Goal: Information Seeking & Learning: Check status

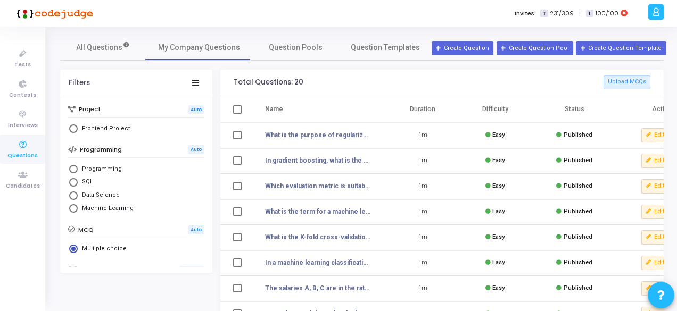
click at [658, 13] on icon at bounding box center [656, 12] width 8 height 12
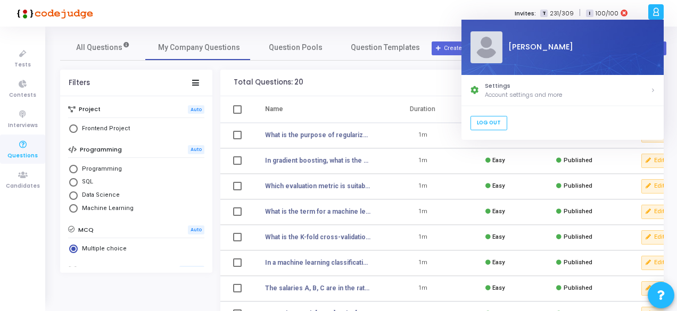
click at [411, 21] on div "Invites: T 231/309 | I 100/100" at bounding box center [375, 13] width 538 height 27
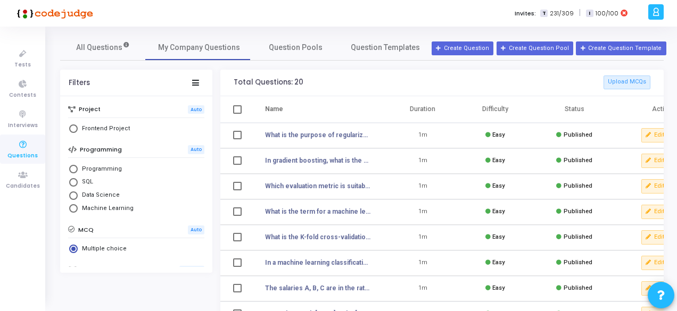
click at [650, 12] on div at bounding box center [655, 11] width 15 height 15
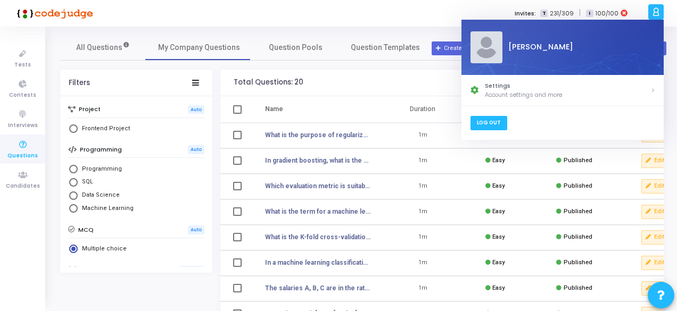
click at [492, 122] on link "Log Out" at bounding box center [488, 123] width 37 height 14
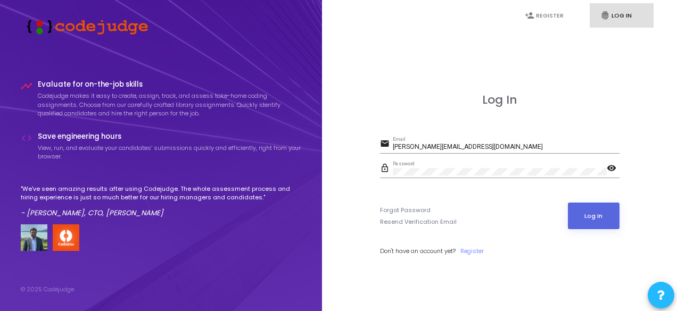
click at [610, 170] on mat-icon "visibility" at bounding box center [613, 169] width 13 height 13
click at [482, 150] on input "[PERSON_NAME][EMAIL_ADDRESS][DOMAIN_NAME]" at bounding box center [506, 147] width 227 height 7
drag, startPoint x: 482, startPoint y: 150, endPoint x: 369, endPoint y: 151, distance: 112.3
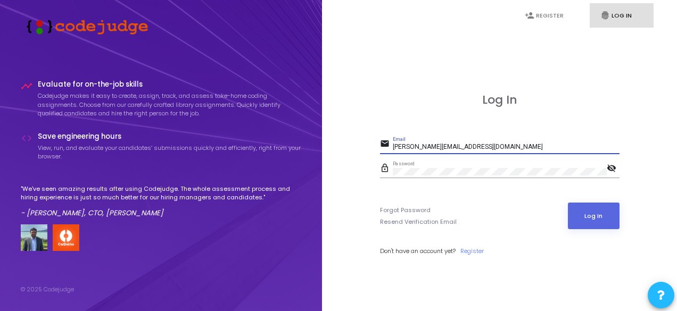
click at [369, 151] on div "Log In email [PERSON_NAME][EMAIL_ADDRESS][DOMAIN_NAME] Email lock_outline Passw…" at bounding box center [500, 186] width 332 height 311
paste input "FmXeJKjQDPYx9@J"
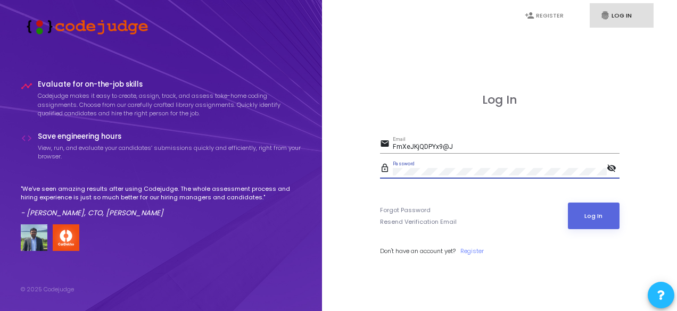
click at [331, 170] on div "person_add Register fingerprint Log In Log In email FmXeJKjQDPYx9@J Email lock_…" at bounding box center [499, 155] width 355 height 311
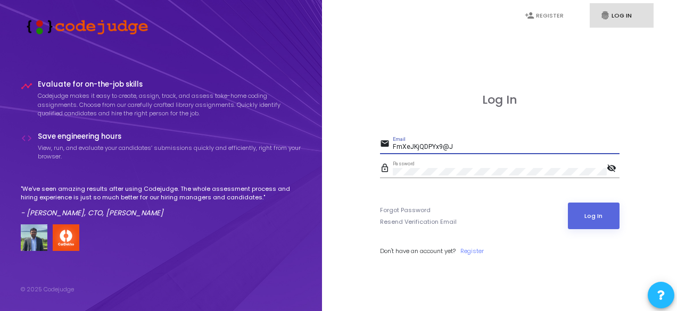
drag, startPoint x: 467, startPoint y: 145, endPoint x: 366, endPoint y: 138, distance: 100.8
click at [366, 138] on div "Log In email FmXeJKjQDPYx9@J Email lock_outline Password visibility_off Forgot …" at bounding box center [500, 186] width 332 height 311
paste input "[EMAIL_ADDRESS][DOMAIN_NAME]"
type input "[EMAIL_ADDRESS][DOMAIN_NAME]"
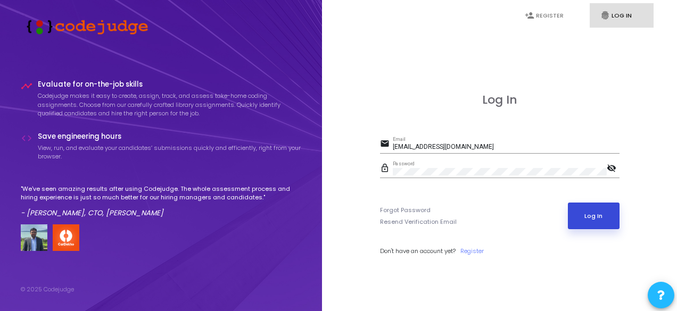
click at [591, 221] on button "Log In" at bounding box center [594, 216] width 52 height 27
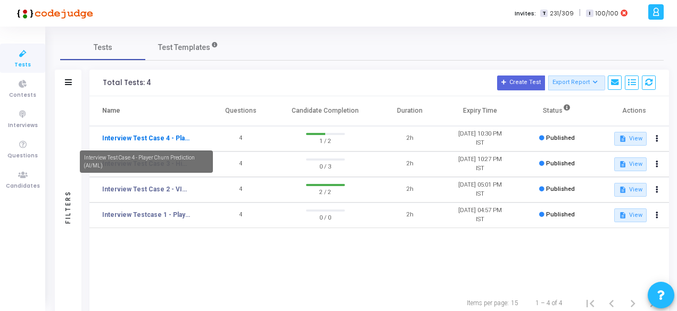
click at [175, 139] on link "Interview Test Case 4 - Player Churn Prediction (AI/ML)" at bounding box center [146, 139] width 88 height 10
click at [139, 136] on link "Interview Test Case 4 - Player Churn Prediction (AI/ML)" at bounding box center [146, 139] width 88 height 10
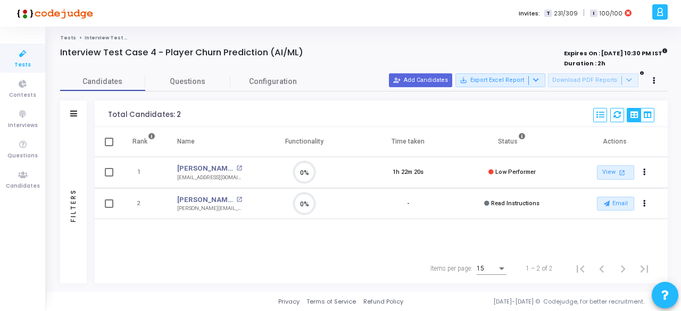
scroll to position [22, 27]
click at [32, 59] on icon at bounding box center [23, 53] width 22 height 13
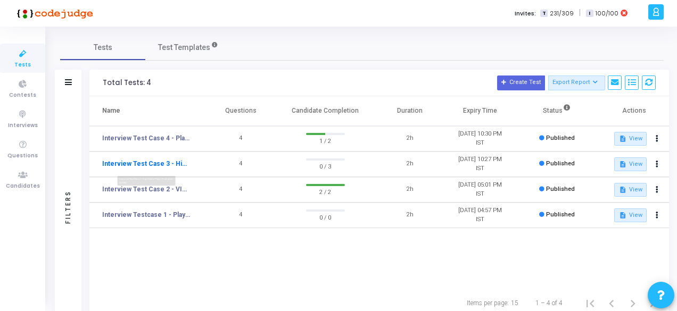
click at [176, 162] on link "Interview Test Case 3 - High Value Player Prediction (AI/ML)" at bounding box center [146, 164] width 88 height 10
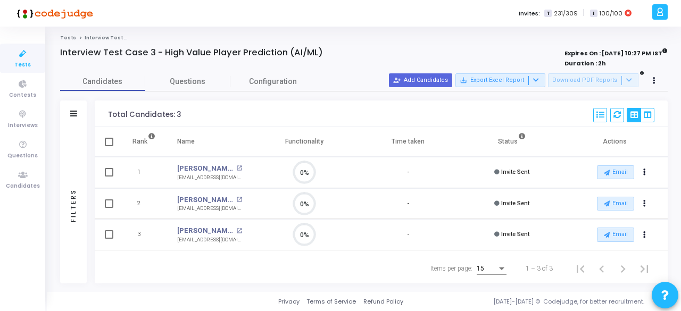
scroll to position [22, 27]
click at [66, 36] on link "Tests" at bounding box center [68, 38] width 16 height 6
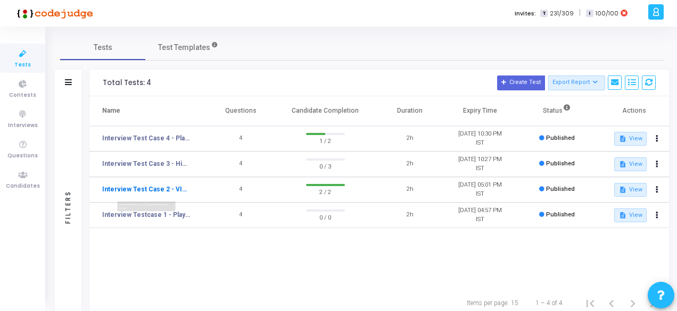
click at [153, 192] on link "Interview Test Case 2 - VIP Upgrade Prediction (AI/ML)" at bounding box center [146, 190] width 88 height 10
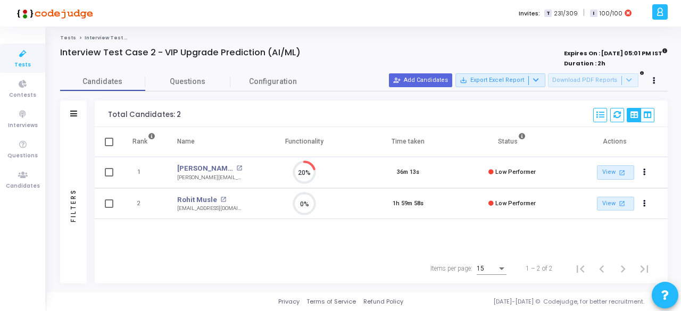
scroll to position [5, 4]
click at [67, 40] on link "Tests" at bounding box center [68, 38] width 16 height 6
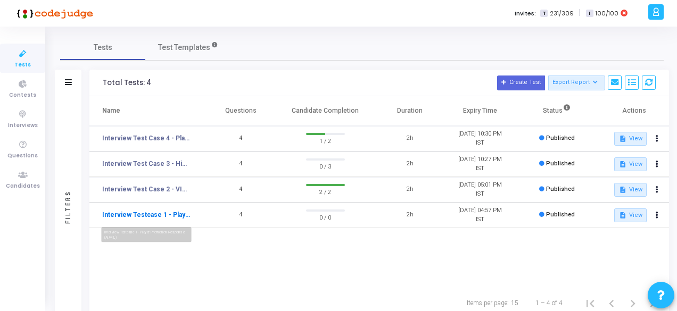
click at [172, 212] on link "Interview Testcase 1 - Player Promotion Response (AI/ML)" at bounding box center [146, 215] width 88 height 10
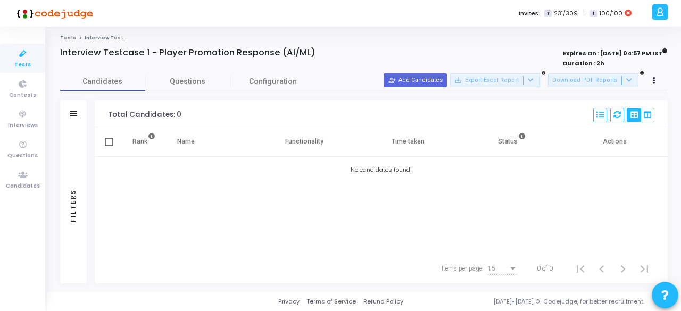
click at [68, 39] on link "Tests" at bounding box center [68, 38] width 16 height 6
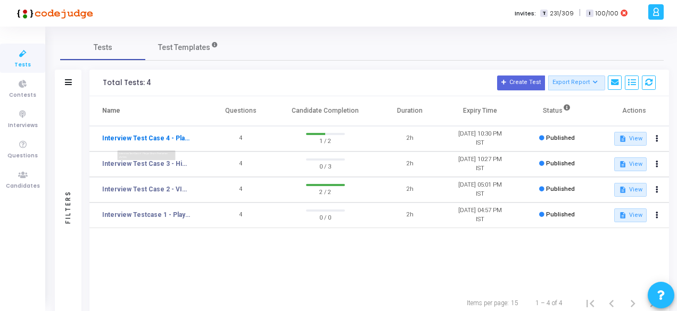
click at [145, 140] on link "Interview Test Case 4 - Player Churn Prediction (AI/ML)" at bounding box center [146, 139] width 88 height 10
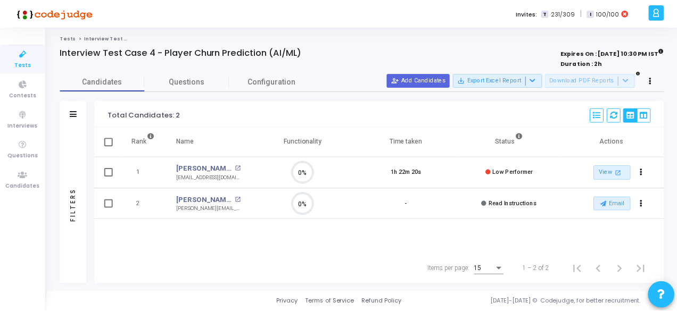
scroll to position [22, 27]
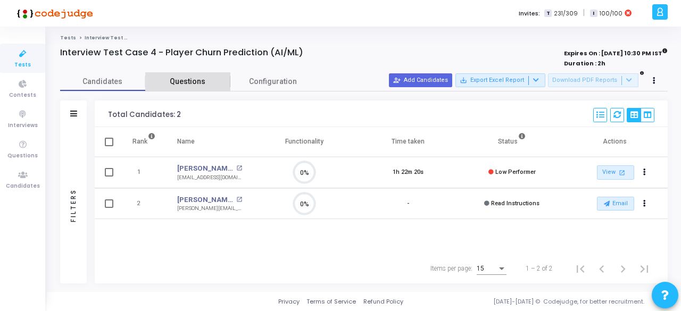
click at [189, 82] on span "Questions" at bounding box center [187, 81] width 85 height 11
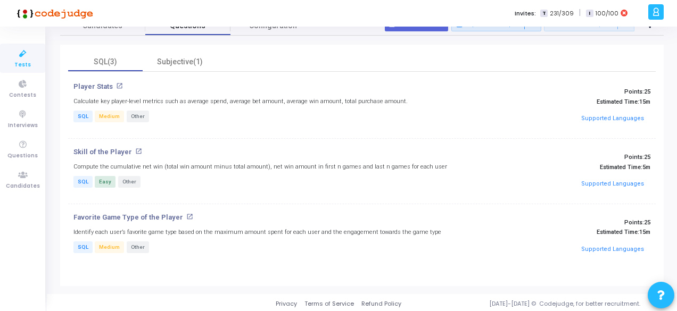
scroll to position [0, 0]
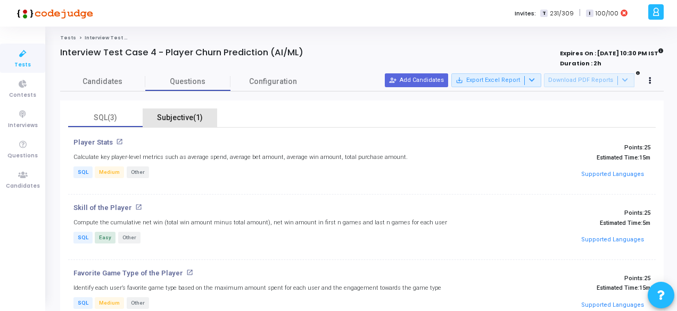
click at [166, 112] on div "Subjective(1)" at bounding box center [180, 117] width 62 height 11
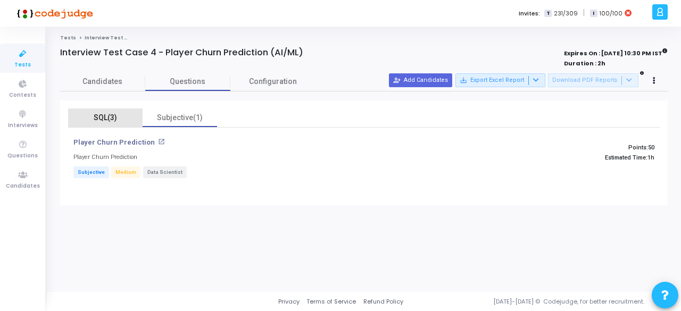
click at [103, 114] on div "SQL(3)" at bounding box center [105, 117] width 62 height 11
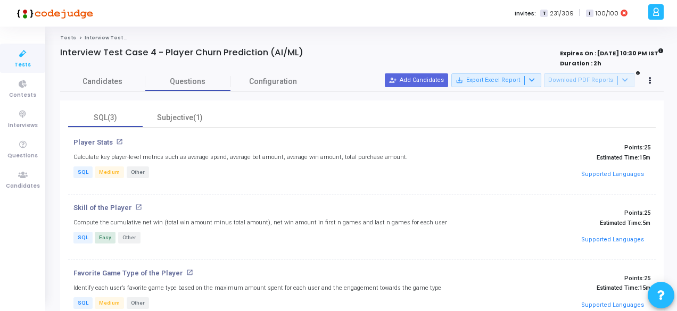
click at [114, 150] on div "Player Stats open_in_new Calculate key player-level metrics such as average spe…" at bounding box center [264, 161] width 392 height 47
click at [114, 141] on h4 "Player Stats open_in_new" at bounding box center [263, 142] width 381 height 9
click at [119, 141] on mat-icon "open_in_new" at bounding box center [119, 141] width 7 height 7
click at [100, 114] on div "SQL(3)" at bounding box center [105, 117] width 62 height 11
click at [106, 79] on span "Candidates" at bounding box center [102, 81] width 85 height 11
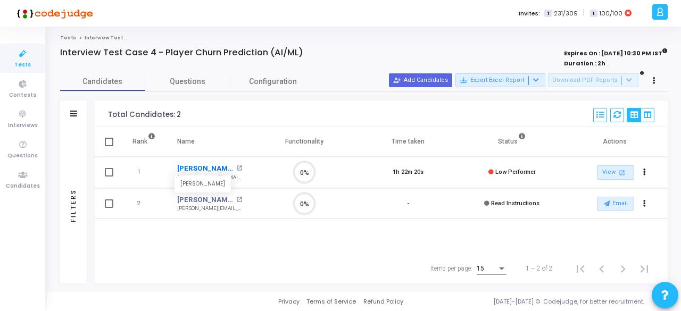
click at [193, 170] on link "[PERSON_NAME]" at bounding box center [205, 168] width 56 height 11
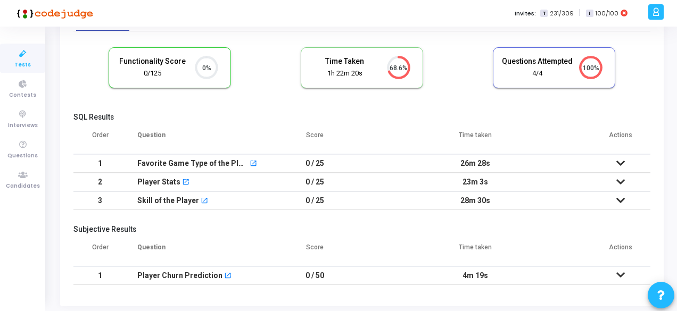
scroll to position [60, 0]
click at [201, 164] on div "Favorite Game Type of the Player" at bounding box center [192, 163] width 111 height 18
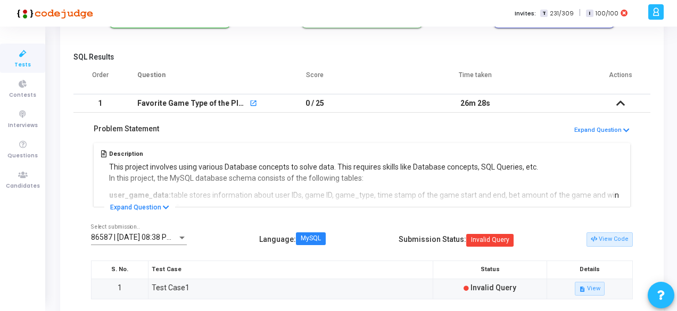
scroll to position [166, 0]
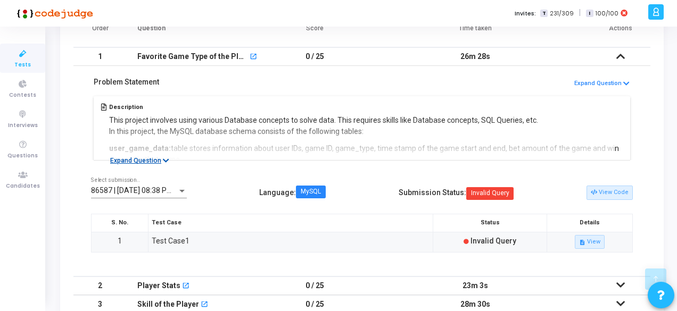
click at [164, 160] on icon at bounding box center [166, 161] width 6 height 7
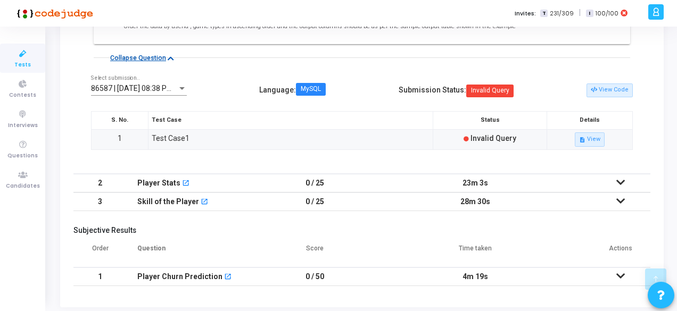
scroll to position [860, 0]
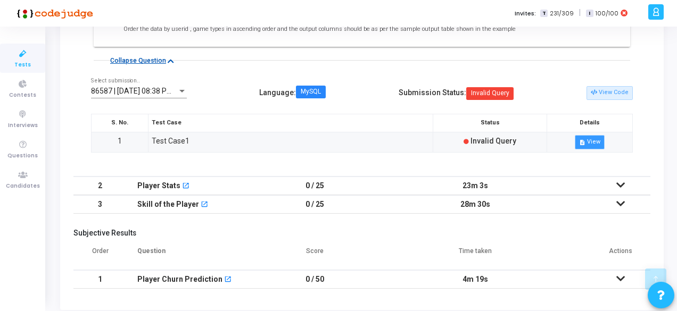
click at [587, 148] on button "description View" at bounding box center [590, 142] width 30 height 14
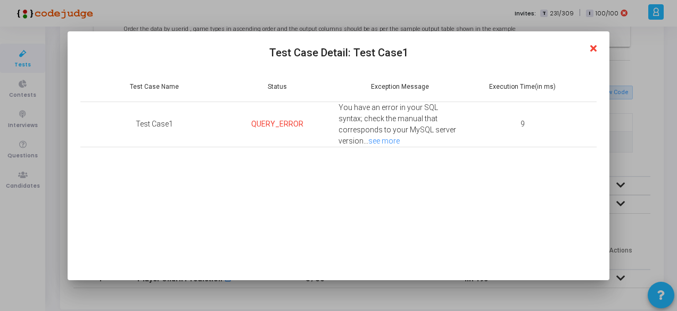
scroll to position [0, 0]
click at [368, 141] on link "see more" at bounding box center [383, 141] width 31 height 9
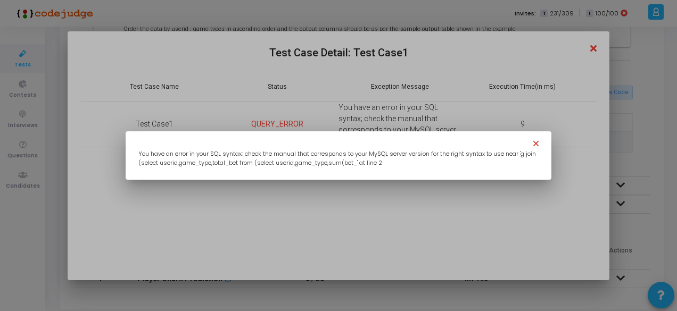
click at [532, 146] on mat-icon "close" at bounding box center [537, 145] width 13 height 13
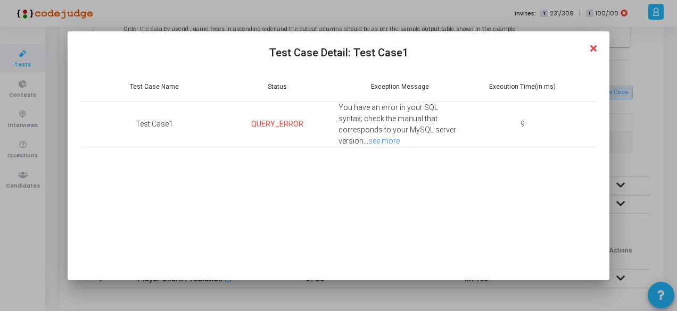
click at [596, 47] on icon at bounding box center [593, 49] width 6 height 10
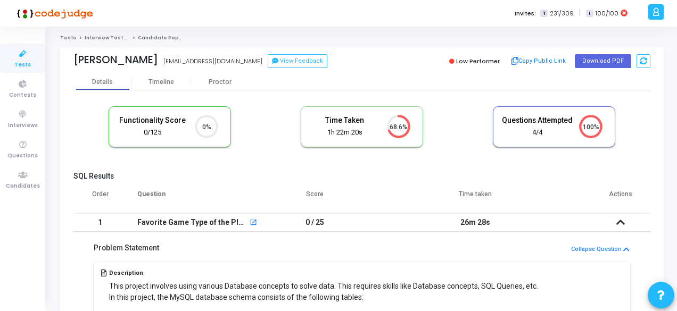
scroll to position [860, 0]
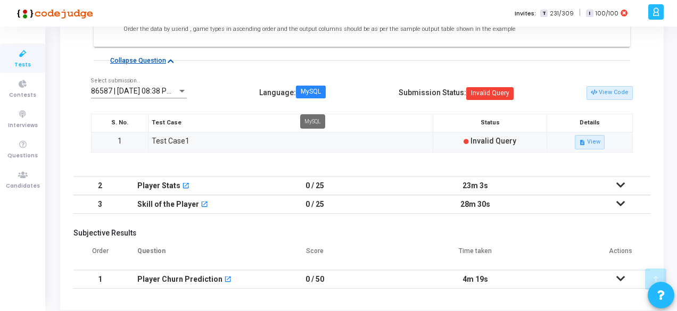
click at [326, 98] on span "MySQL" at bounding box center [311, 92] width 30 height 13
click at [609, 100] on button "View Code" at bounding box center [609, 93] width 46 height 14
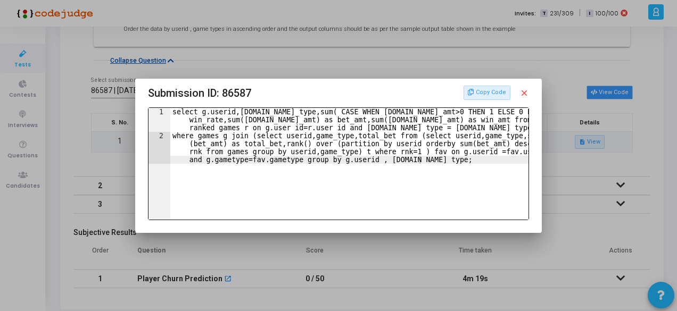
scroll to position [0, 0]
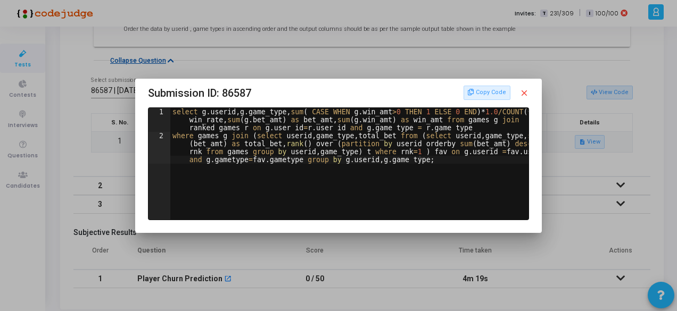
click at [528, 92] on mat-icon "close" at bounding box center [524, 93] width 10 height 10
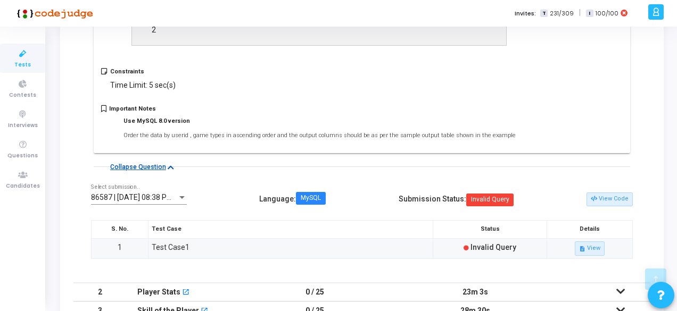
scroll to position [753, 0]
click at [604, 207] on button "View Code" at bounding box center [609, 200] width 46 height 14
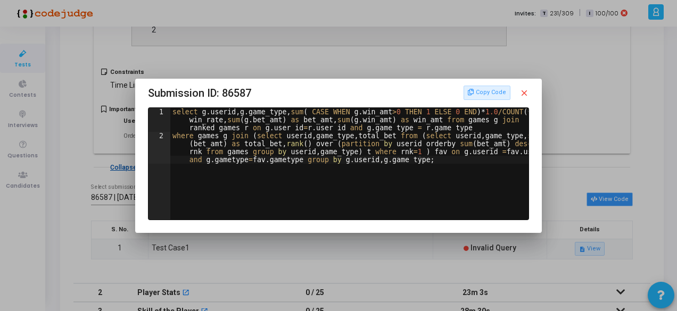
scroll to position [0, 0]
type textarea "where games g join (select userid,game_type,total_bet from (select userid,game_…"
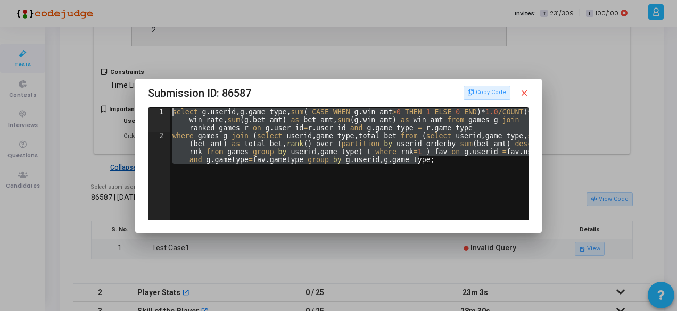
drag, startPoint x: 419, startPoint y: 168, endPoint x: 139, endPoint y: 114, distance: 284.9
click at [139, 114] on mat-dialog-content "where games g join (select userid,game_type,total_bet from (select userid,game_…" at bounding box center [338, 163] width 406 height 113
click at [527, 91] on mat-icon "close" at bounding box center [524, 93] width 10 height 10
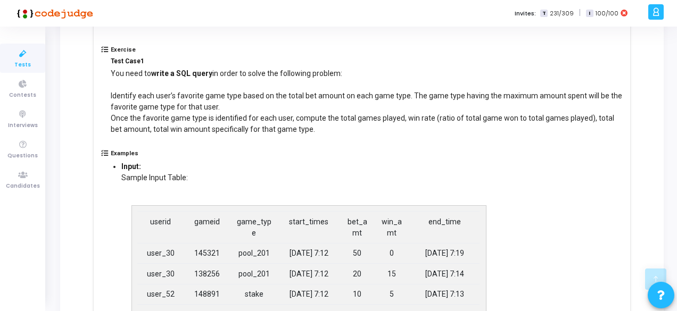
scroll to position [305, 0]
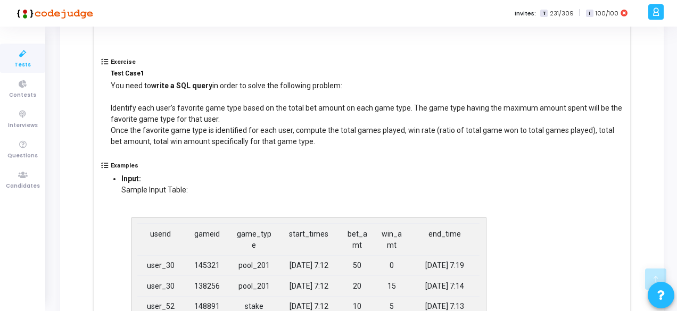
click at [392, 131] on p "You need to write a SQL query in order to solve the following problem: Identify…" at bounding box center [367, 113] width 512 height 67
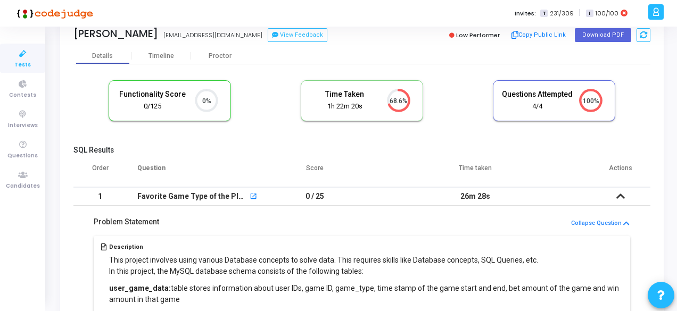
scroll to position [27, 0]
click at [584, 105] on icon "100%" at bounding box center [586, 101] width 31 height 28
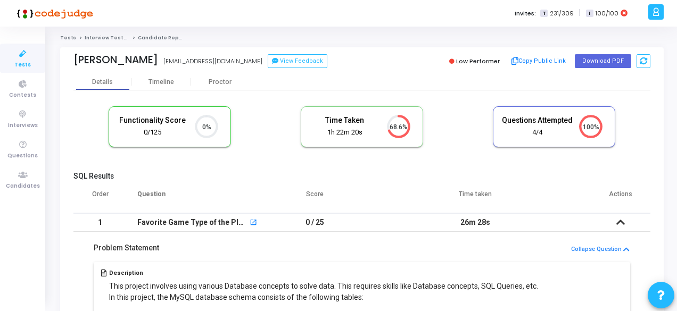
click at [622, 222] on icon at bounding box center [620, 222] width 9 height 7
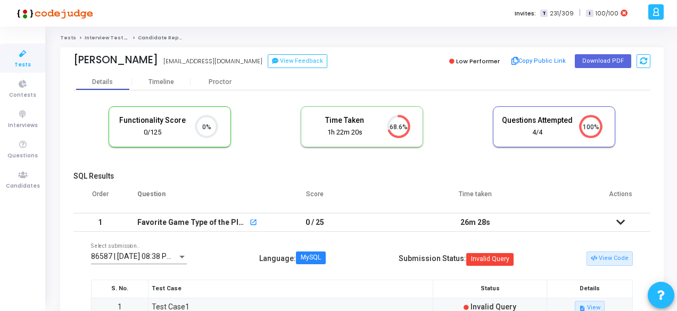
scroll to position [88, 0]
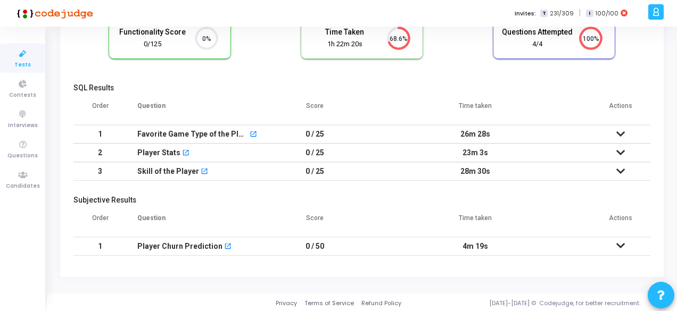
click at [622, 153] on icon at bounding box center [620, 152] width 9 height 7
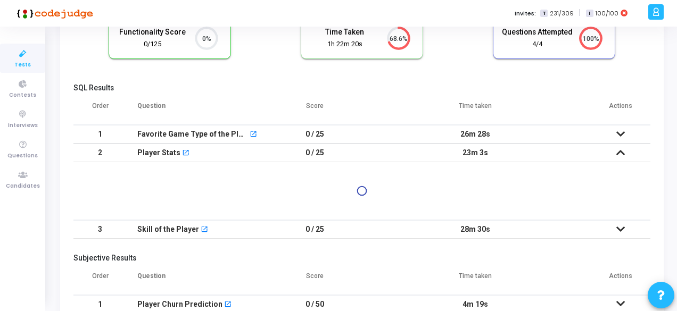
click at [545, 200] on div at bounding box center [361, 191] width 577 height 22
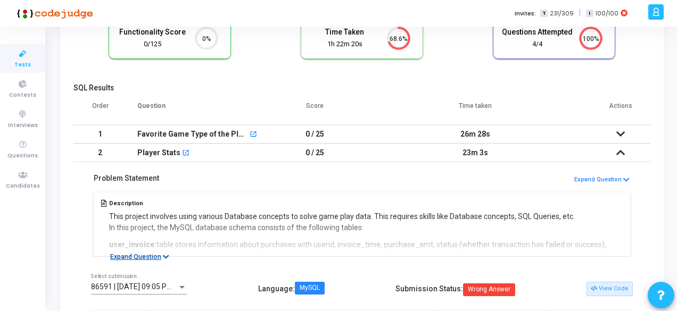
click at [158, 254] on button "Expand Question" at bounding box center [139, 257] width 71 height 11
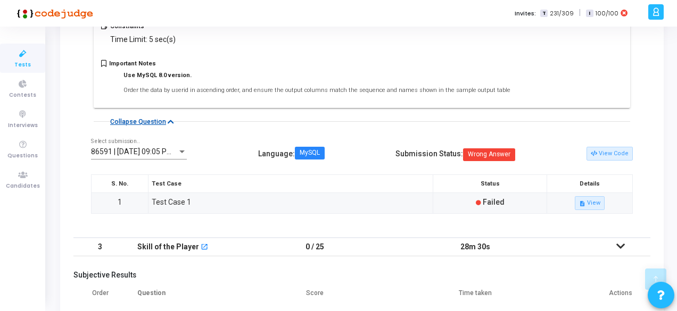
scroll to position [1200, 0]
click at [612, 151] on button "View Code" at bounding box center [609, 153] width 46 height 14
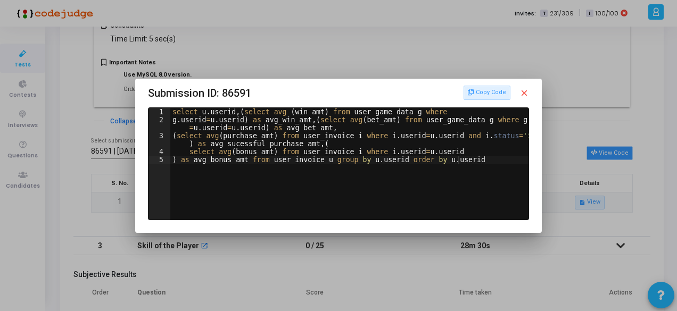
scroll to position [0, 0]
click at [438, 170] on div "select u . userid , ( select avg ( win_amt ) from user_game_data g where g . us…" at bounding box center [350, 172] width 361 height 128
type textarea "select avg(bonus_amt) from user_invoice i where i.userid=u.userid ) as avg_bonu…"
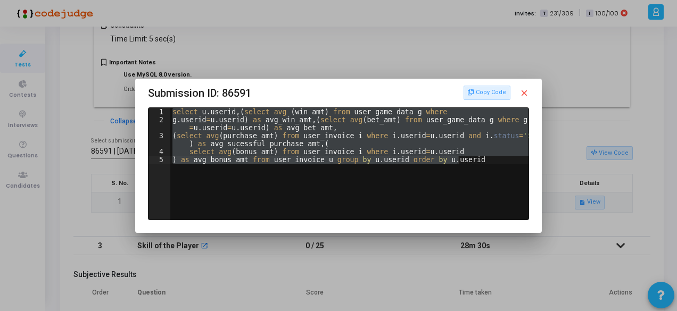
click at [528, 94] on mat-icon "close" at bounding box center [524, 93] width 10 height 10
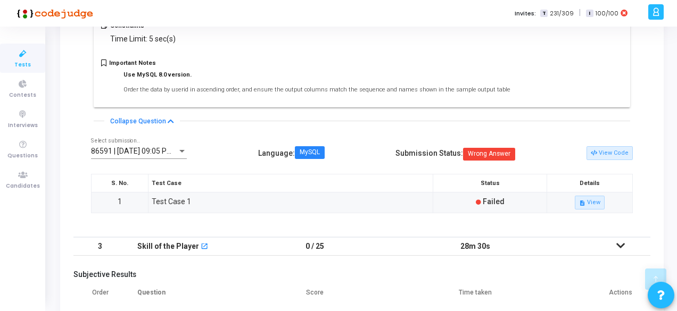
scroll to position [1271, 0]
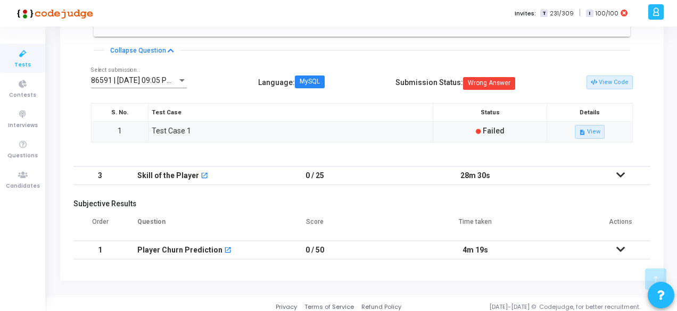
click at [620, 175] on td at bounding box center [620, 176] width 59 height 19
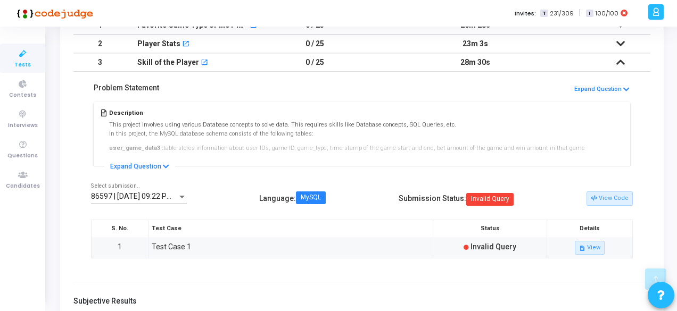
scroll to position [297, 0]
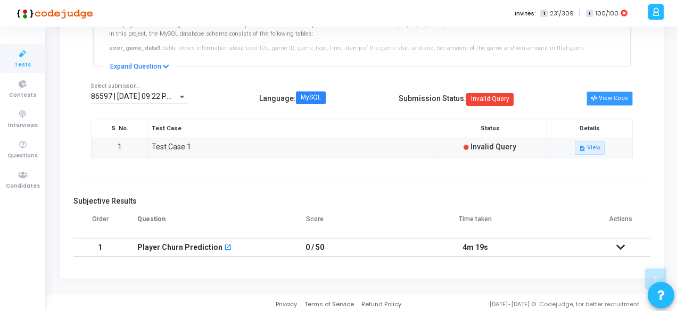
click at [608, 98] on button "View Code" at bounding box center [609, 99] width 46 height 14
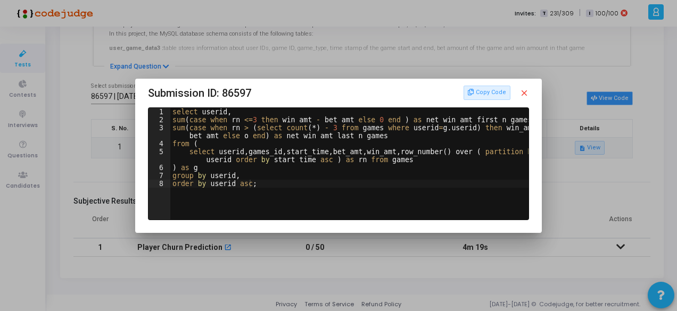
scroll to position [0, 0]
click at [492, 96] on button "Copy Code" at bounding box center [486, 93] width 47 height 14
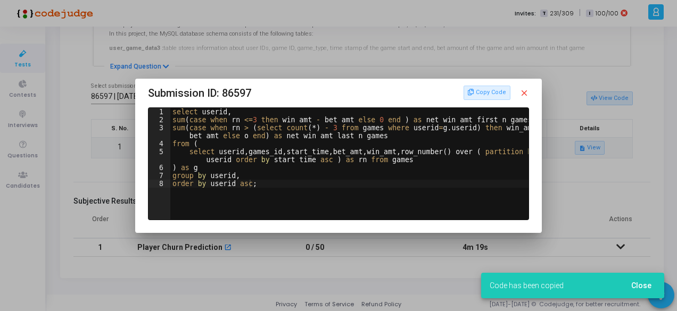
click at [525, 94] on mat-icon "close" at bounding box center [524, 93] width 10 height 10
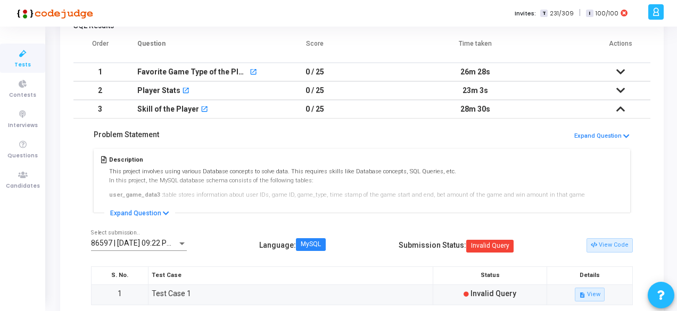
scroll to position [146, 0]
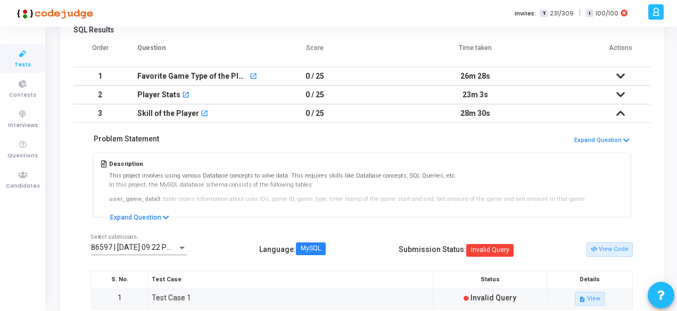
click at [165, 209] on div "Description This project involves using various Database concepts to solve data…" at bounding box center [362, 184] width 542 height 67
click at [161, 216] on button "Expand Question" at bounding box center [139, 217] width 71 height 11
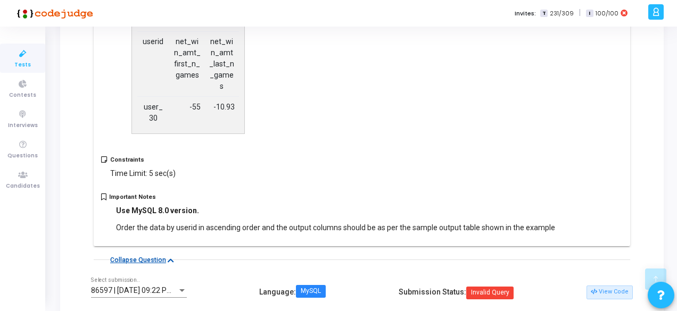
scroll to position [1458, 0]
click at [199, 96] on td "-55" at bounding box center [187, 111] width 36 height 31
click at [232, 96] on td "-10.93" at bounding box center [222, 111] width 34 height 31
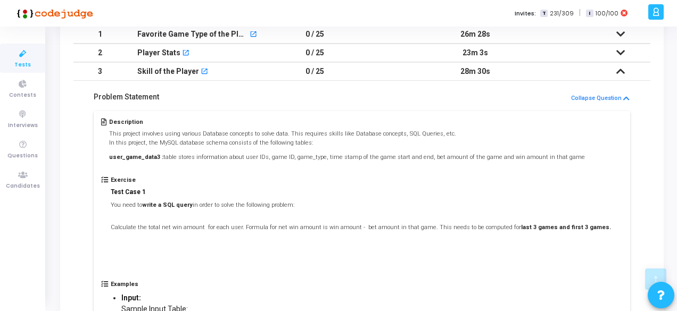
scroll to position [174, 0]
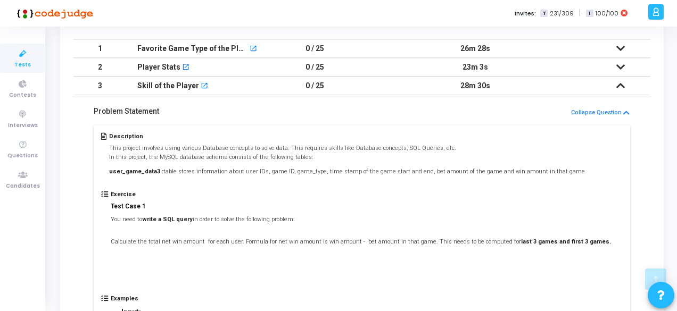
click at [138, 172] on strong "user_game_data3 :" at bounding box center [136, 171] width 54 height 7
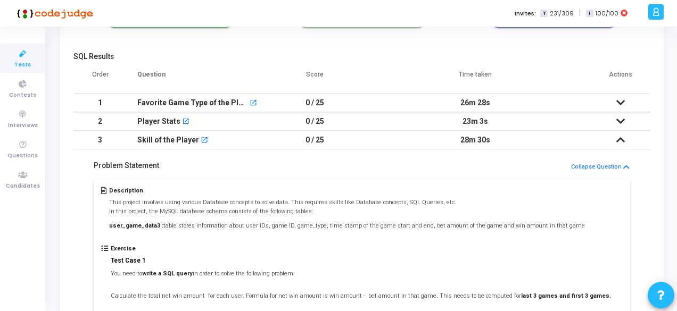
scroll to position [108, 0]
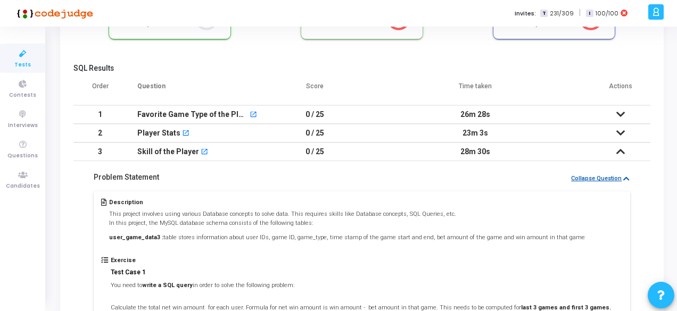
click at [595, 176] on button "Collapse Question" at bounding box center [600, 179] width 60 height 10
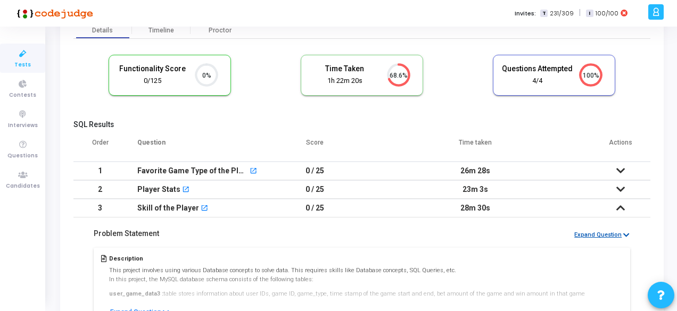
scroll to position [48, 0]
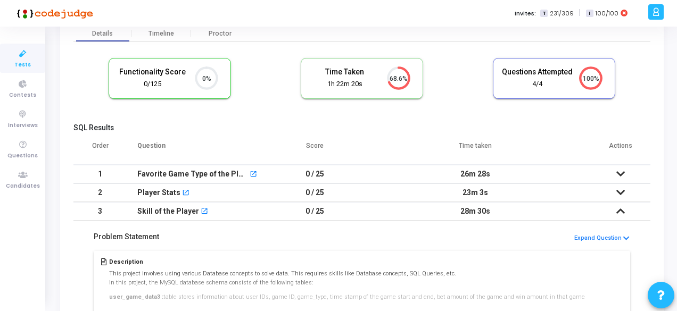
click at [587, 176] on td "26m 28s" at bounding box center [475, 174] width 232 height 19
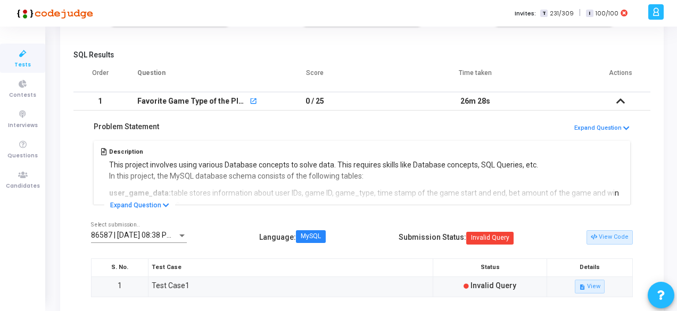
scroll to position [123, 0]
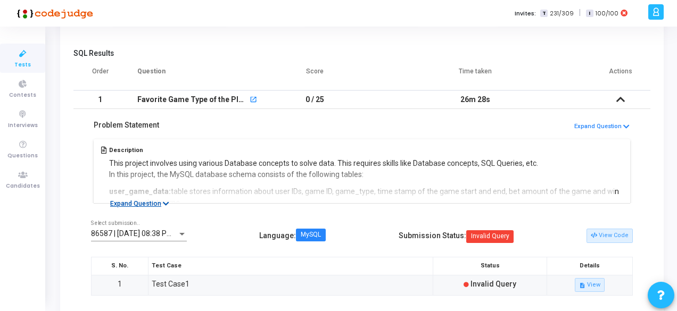
click at [159, 204] on button "Expand Question" at bounding box center [139, 203] width 71 height 11
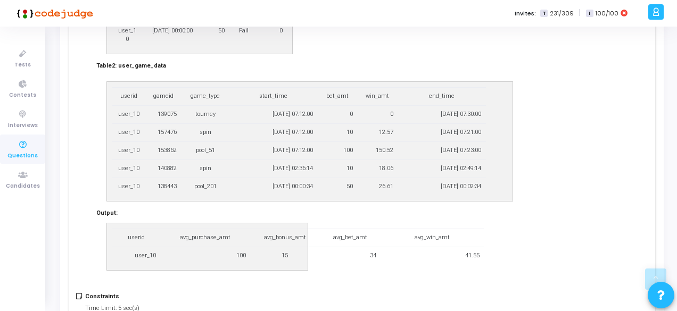
scroll to position [724, 0]
